Goal: Information Seeking & Learning: Find specific fact

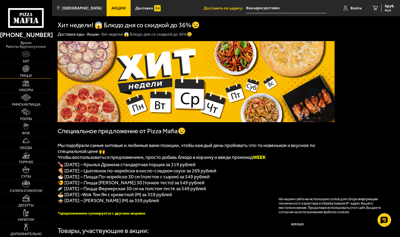
click at [23, 71] on img at bounding box center [25, 68] width 7 height 7
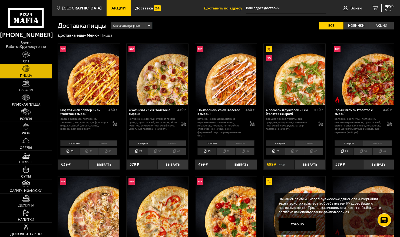
click at [299, 152] on li "30" at bounding box center [294, 151] width 19 height 7
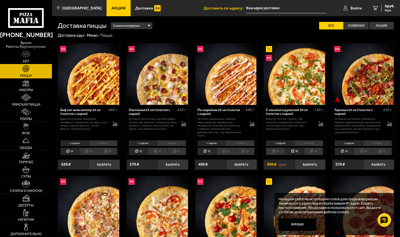
click at [280, 151] on li "25" at bounding box center [275, 151] width 19 height 7
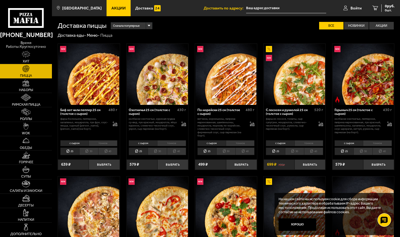
click at [222, 152] on li "30" at bounding box center [226, 151] width 19 height 7
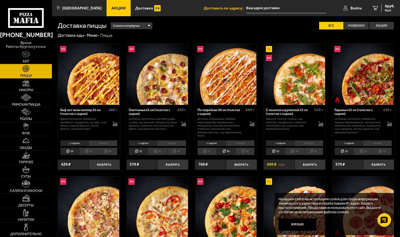
click at [222, 152] on li "30" at bounding box center [226, 151] width 19 height 7
click at [153, 151] on li "30" at bounding box center [157, 151] width 19 height 7
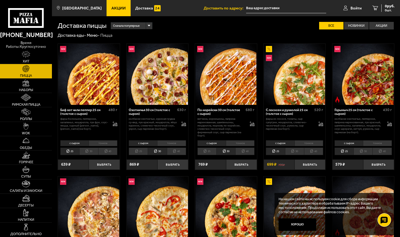
click at [153, 151] on li "30" at bounding box center [157, 151] width 19 height 7
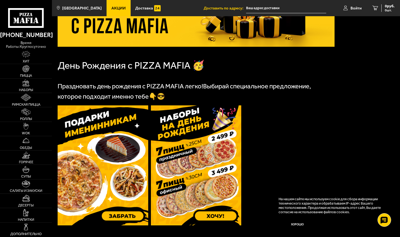
scroll to position [108, 0]
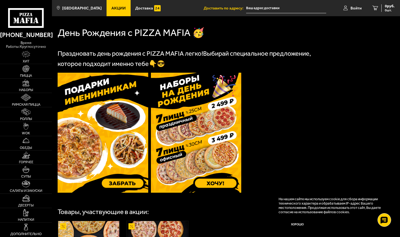
click at [211, 156] on img at bounding box center [196, 133] width 91 height 120
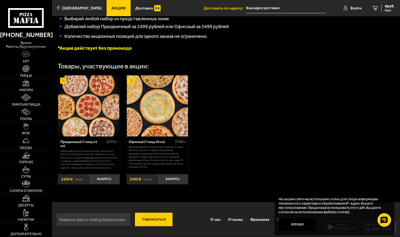
scroll to position [128, 0]
click at [148, 115] on img at bounding box center [157, 106] width 61 height 61
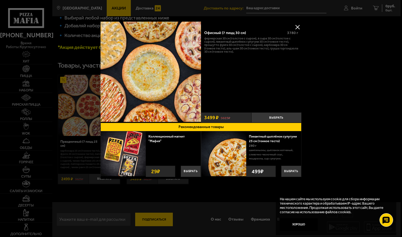
click at [298, 25] on button at bounding box center [297, 27] width 8 height 8
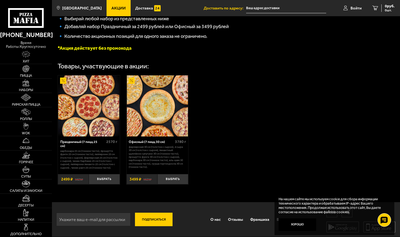
click at [91, 105] on img at bounding box center [88, 106] width 61 height 61
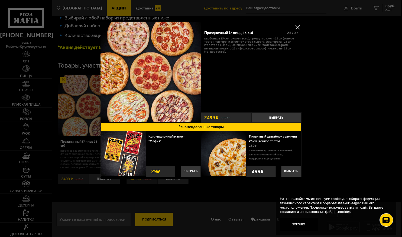
click at [300, 26] on button at bounding box center [297, 27] width 8 height 8
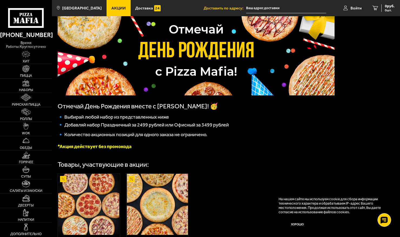
scroll to position [0, 0]
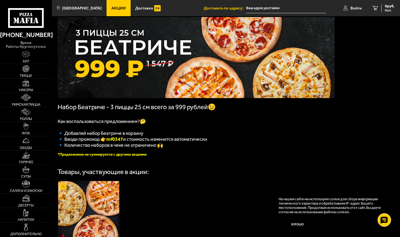
scroll to position [15, 0]
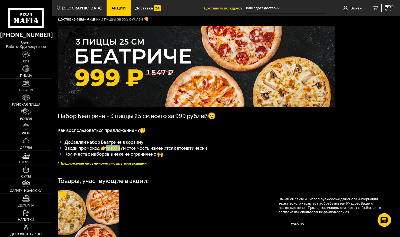
drag, startPoint x: 109, startPoint y: 150, endPoint x: 124, endPoint y: 151, distance: 14.7
click at [123, 151] on b "mf0347" at bounding box center [114, 148] width 17 height 6
click at [122, 151] on b "mf0347" at bounding box center [114, 148] width 17 height 6
drag, startPoint x: 110, startPoint y: 150, endPoint x: 126, endPoint y: 151, distance: 16.3
click at [123, 151] on b "mf0347" at bounding box center [114, 148] width 17 height 6
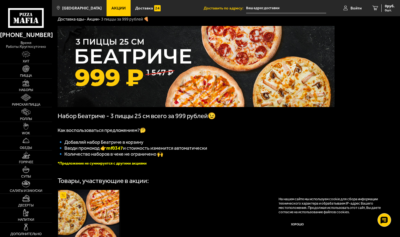
copy b "mf0347"
